Goal: Use online tool/utility: Utilize a website feature to perform a specific function

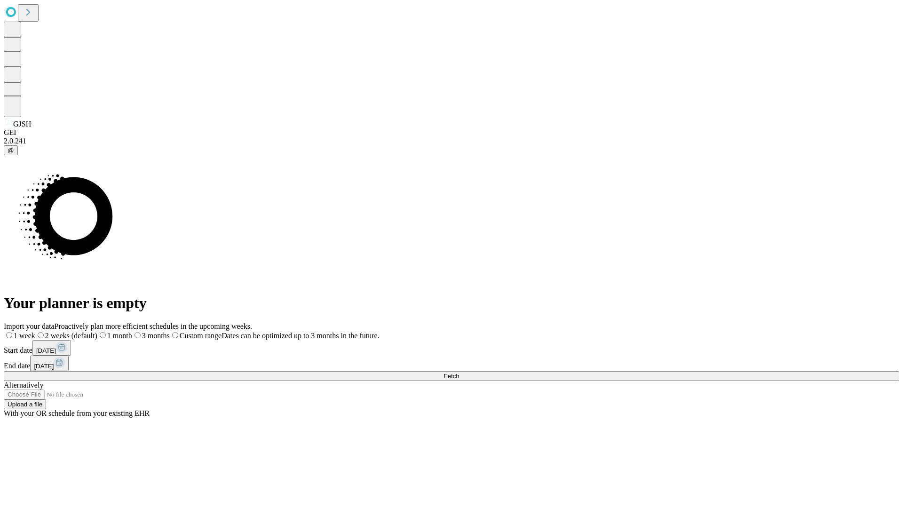
click at [459, 372] on span "Fetch" at bounding box center [452, 375] width 16 height 7
